Goal: Go to known website: Access a specific website the user already knows

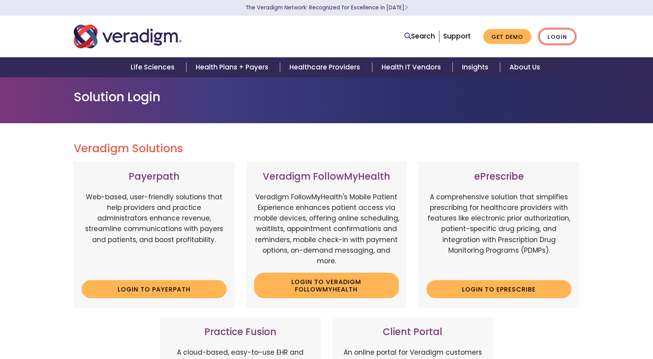
click at [555, 35] on link "Login" at bounding box center [557, 37] width 37 height 16
click at [553, 38] on link "Login" at bounding box center [557, 37] width 37 height 16
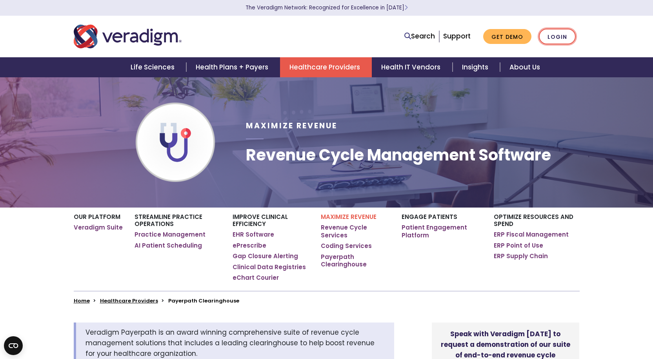
click at [551, 33] on link "Login" at bounding box center [557, 37] width 37 height 16
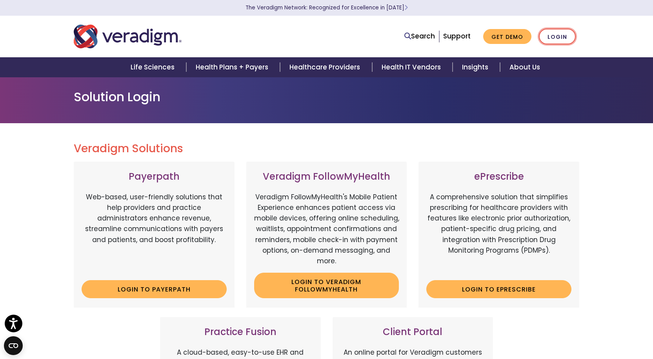
click at [555, 40] on link "Login" at bounding box center [557, 37] width 37 height 16
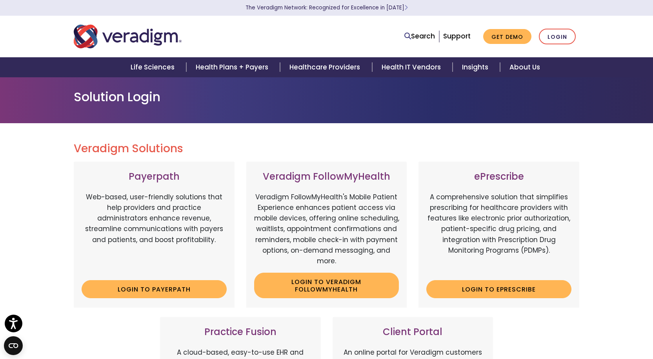
click at [434, 333] on h3 "Client Portal" at bounding box center [412, 331] width 145 height 11
click at [435, 329] on h3 "Client Portal" at bounding box center [412, 331] width 145 height 11
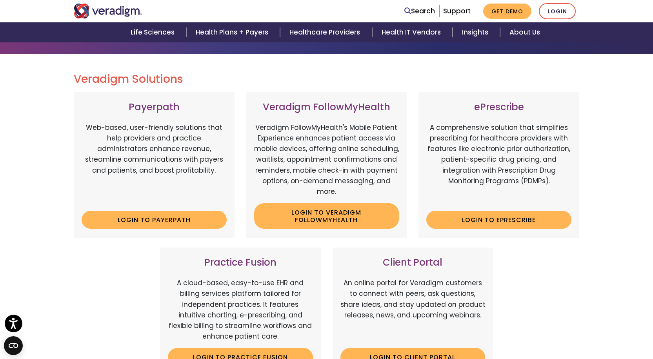
scroll to position [157, 0]
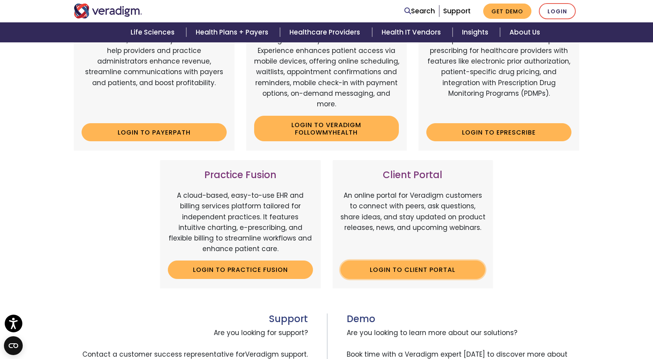
click at [446, 271] on link "Login to Client Portal" at bounding box center [412, 269] width 145 height 18
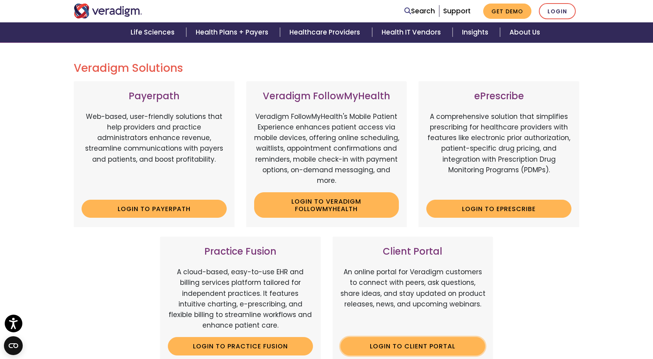
scroll to position [78, 0]
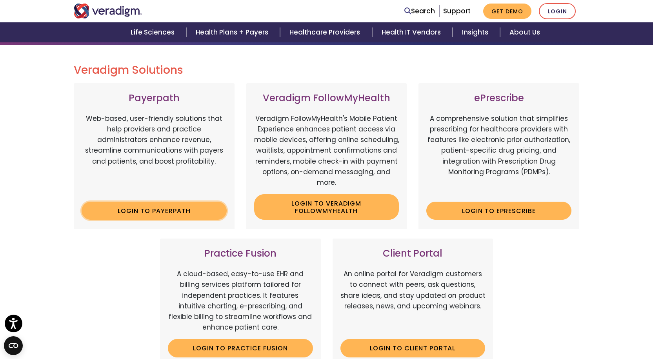
click at [167, 217] on link "Login to Payerpath" at bounding box center [154, 211] width 145 height 18
